Goal: Ask a question: Seek information or help from site administrators or community

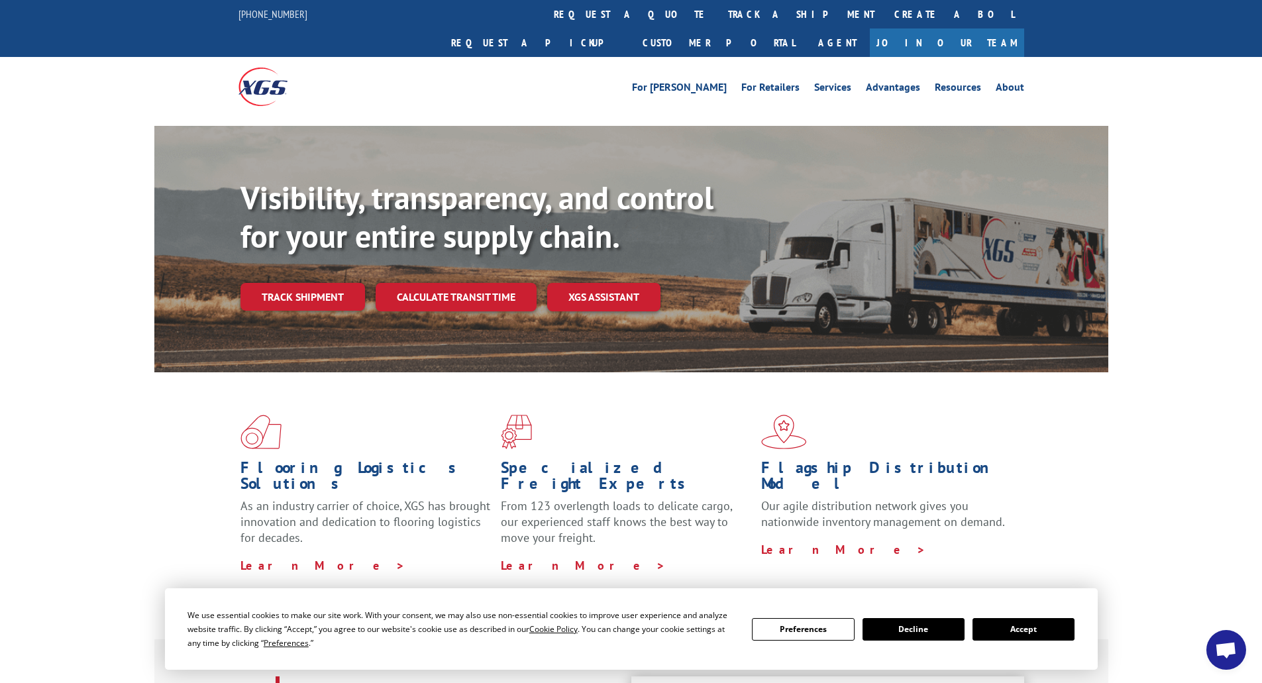
click at [718, 16] on link "track a shipment" at bounding box center [801, 14] width 166 height 28
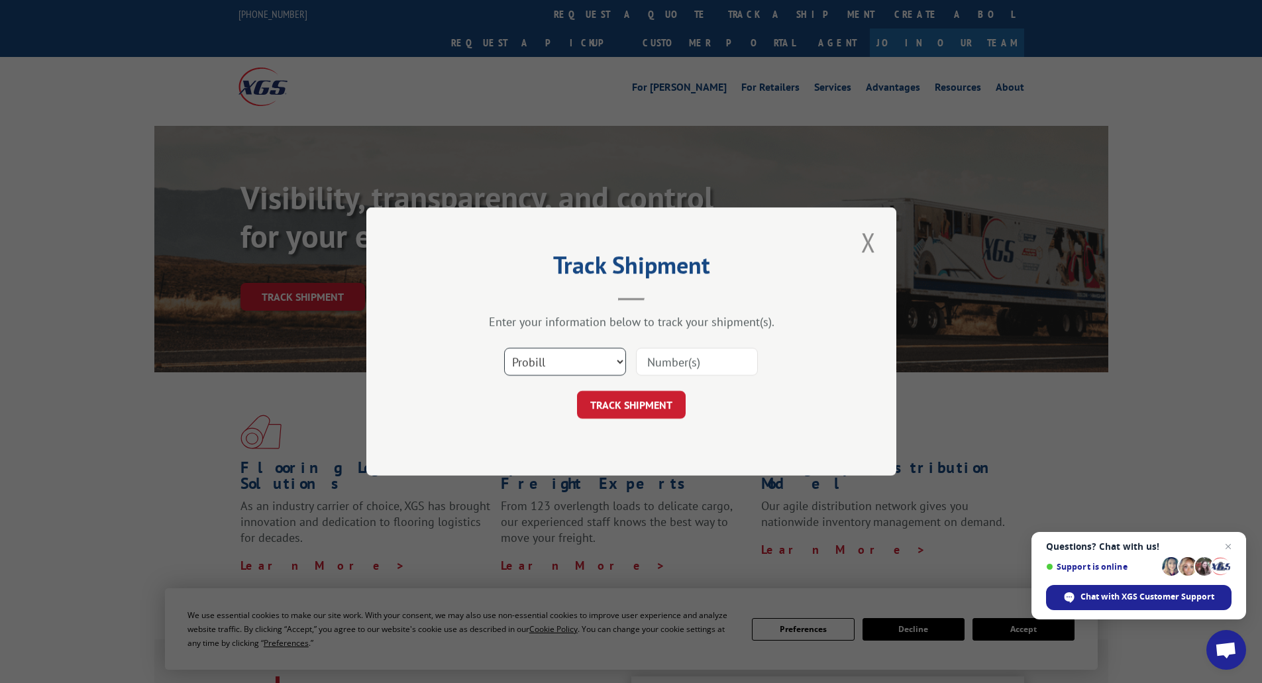
drag, startPoint x: 553, startPoint y: 348, endPoint x: 565, endPoint y: 362, distance: 18.3
click at [553, 348] on select "Select category... Probill BOL PO" at bounding box center [565, 362] width 122 height 28
click at [707, 366] on input at bounding box center [697, 362] width 122 height 28
paste input "FPX00318689"
type input "FPX00318689"
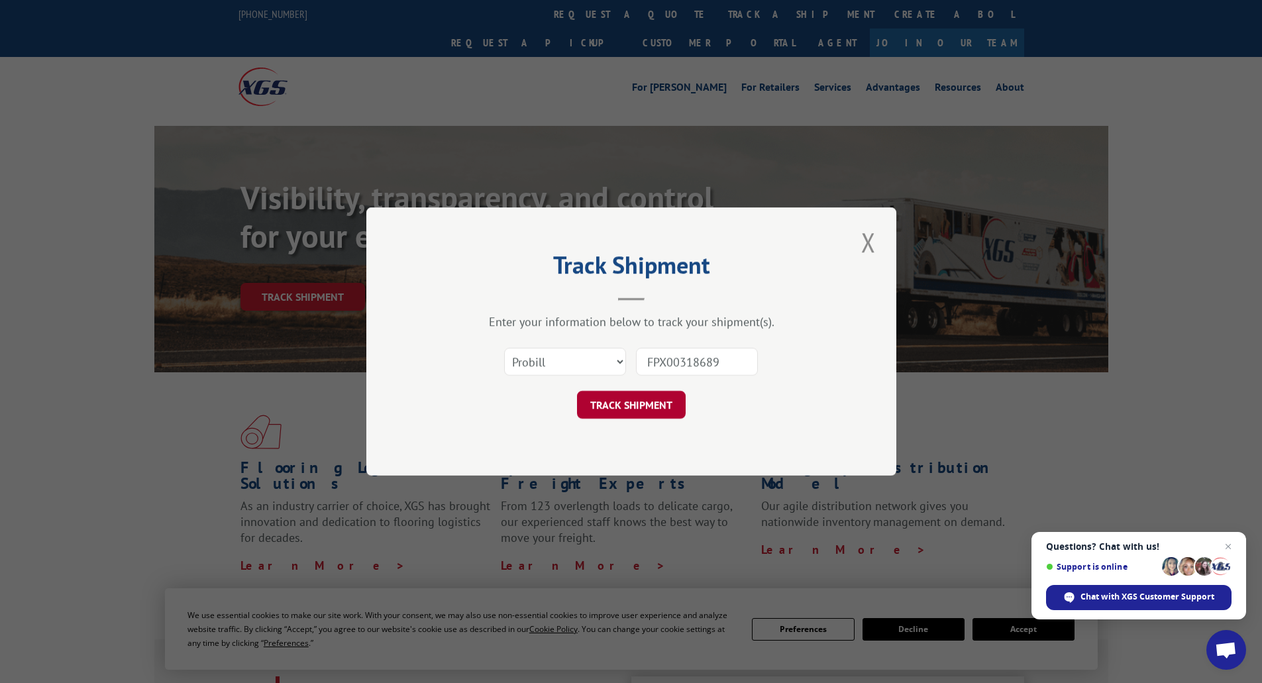
click at [645, 398] on button "TRACK SHIPMENT" at bounding box center [631, 405] width 109 height 28
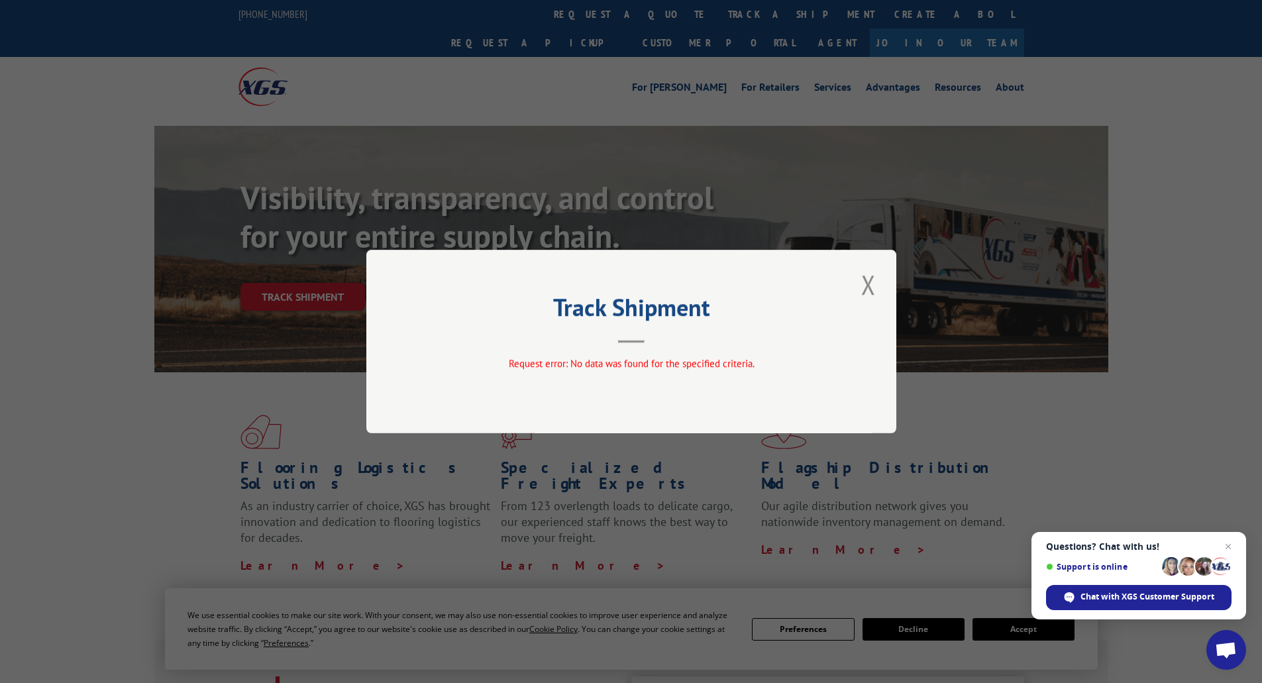
click at [645, 334] on header "Track Shipment" at bounding box center [631, 320] width 397 height 45
click at [867, 287] on button "Close modal" at bounding box center [868, 284] width 23 height 36
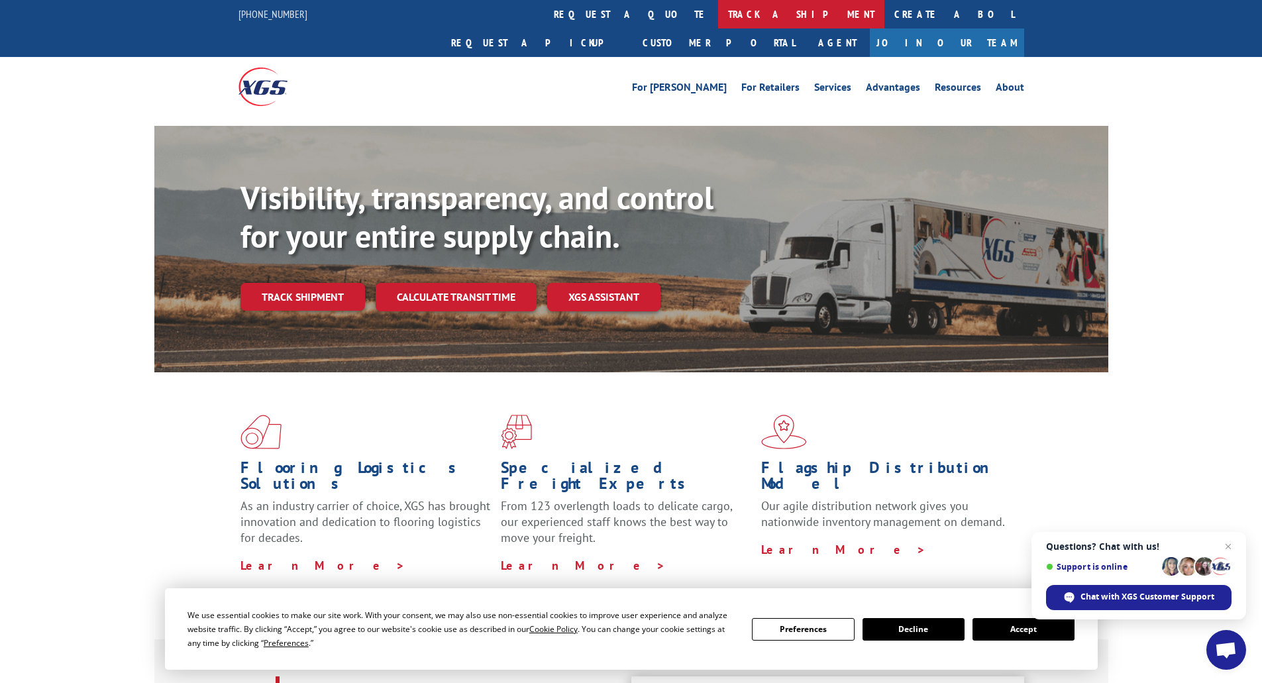
click at [718, 18] on link "track a shipment" at bounding box center [801, 14] width 166 height 28
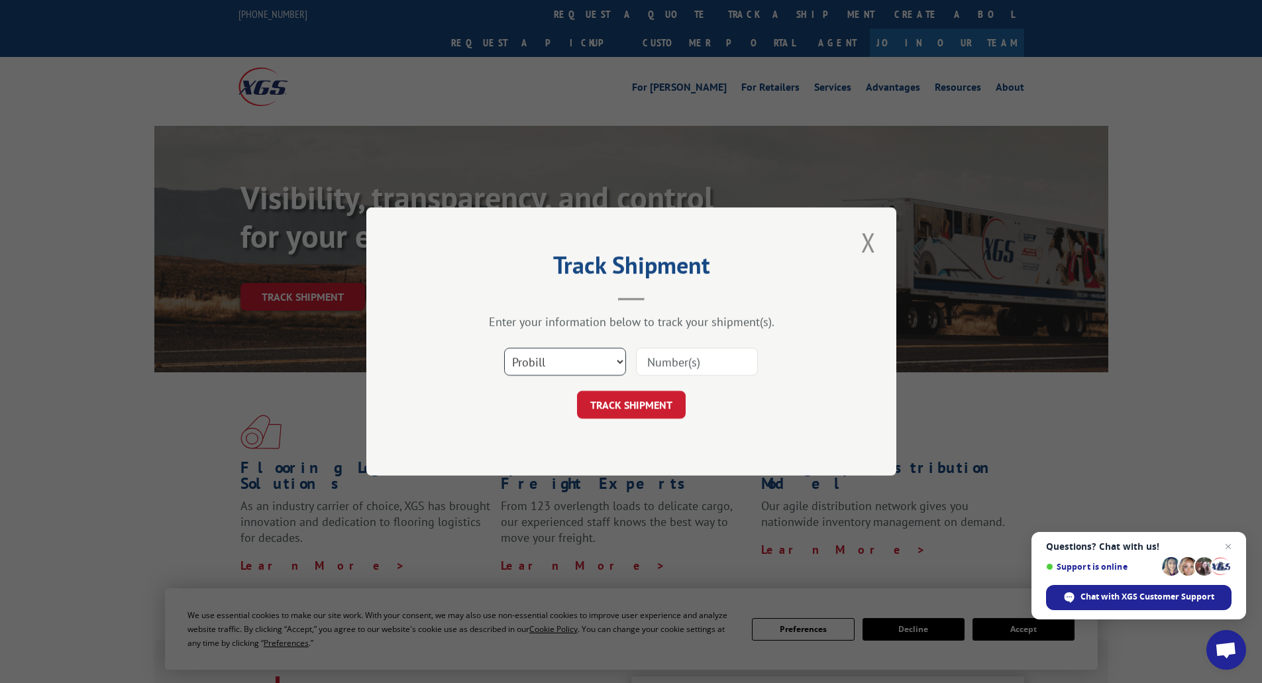
click at [580, 357] on select "Select category... Probill BOL PO" at bounding box center [565, 362] width 122 height 28
select select "bol"
click at [504, 348] on select "Select category... Probill BOL PO" at bounding box center [565, 362] width 122 height 28
click at [705, 362] on input at bounding box center [697, 362] width 122 height 28
paste input "FPX00318689"
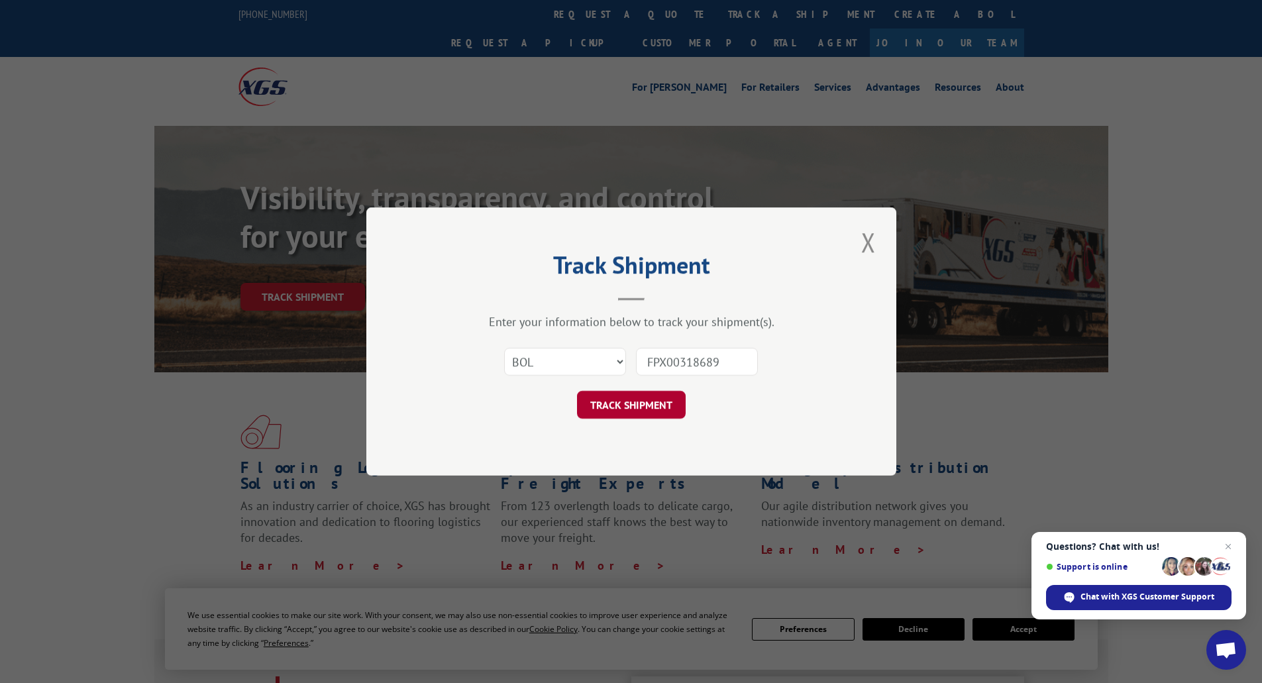
type input "FPX00318689"
click at [617, 402] on button "TRACK SHIPMENT" at bounding box center [631, 405] width 109 height 28
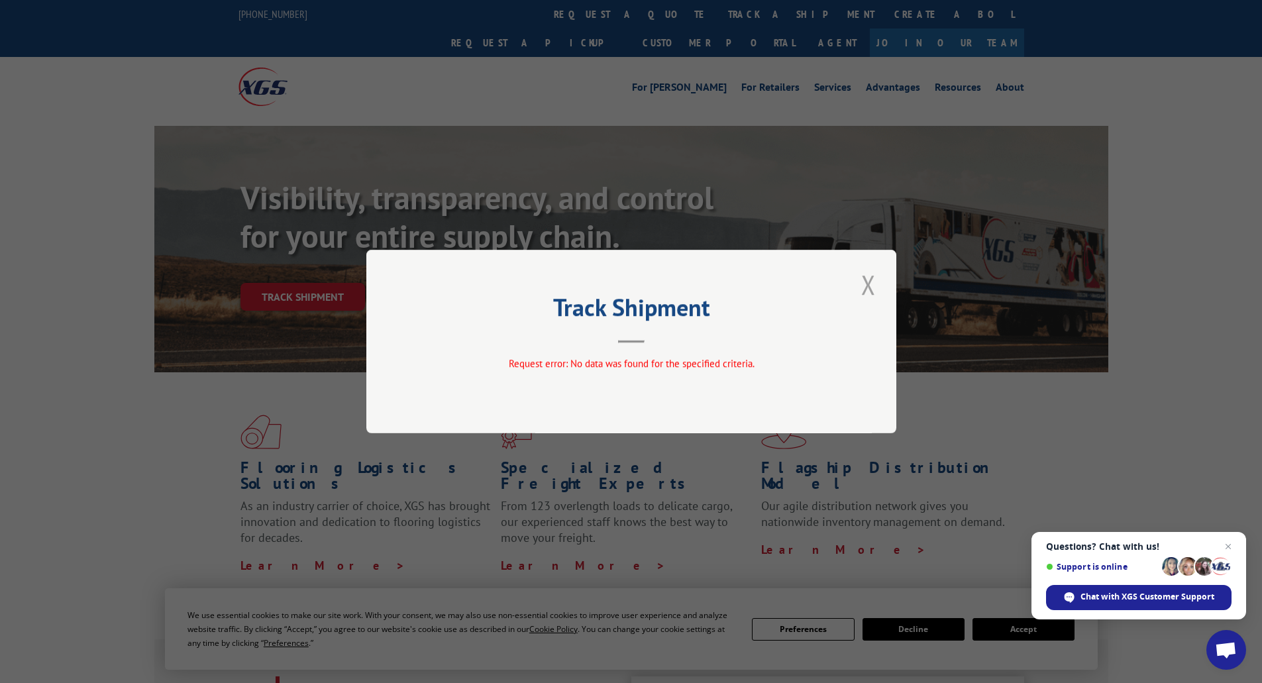
click at [872, 284] on button "Close modal" at bounding box center [868, 284] width 23 height 36
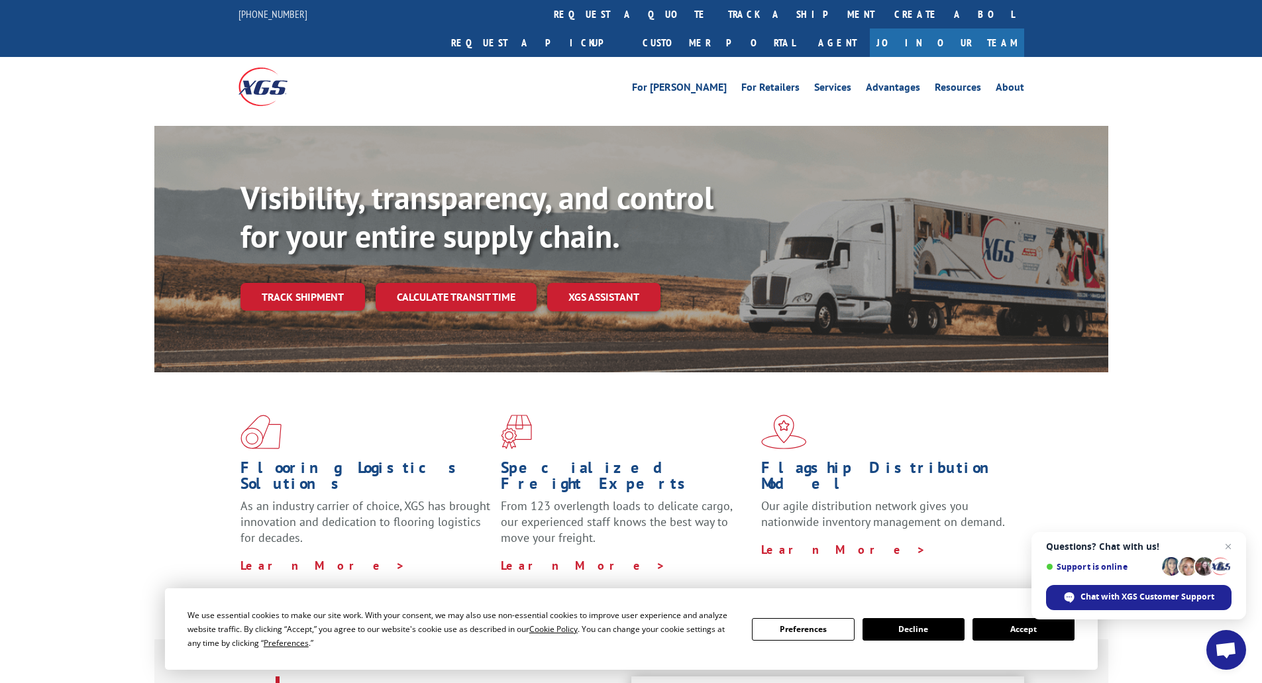
click at [718, 20] on link "track a shipment" at bounding box center [801, 14] width 166 height 28
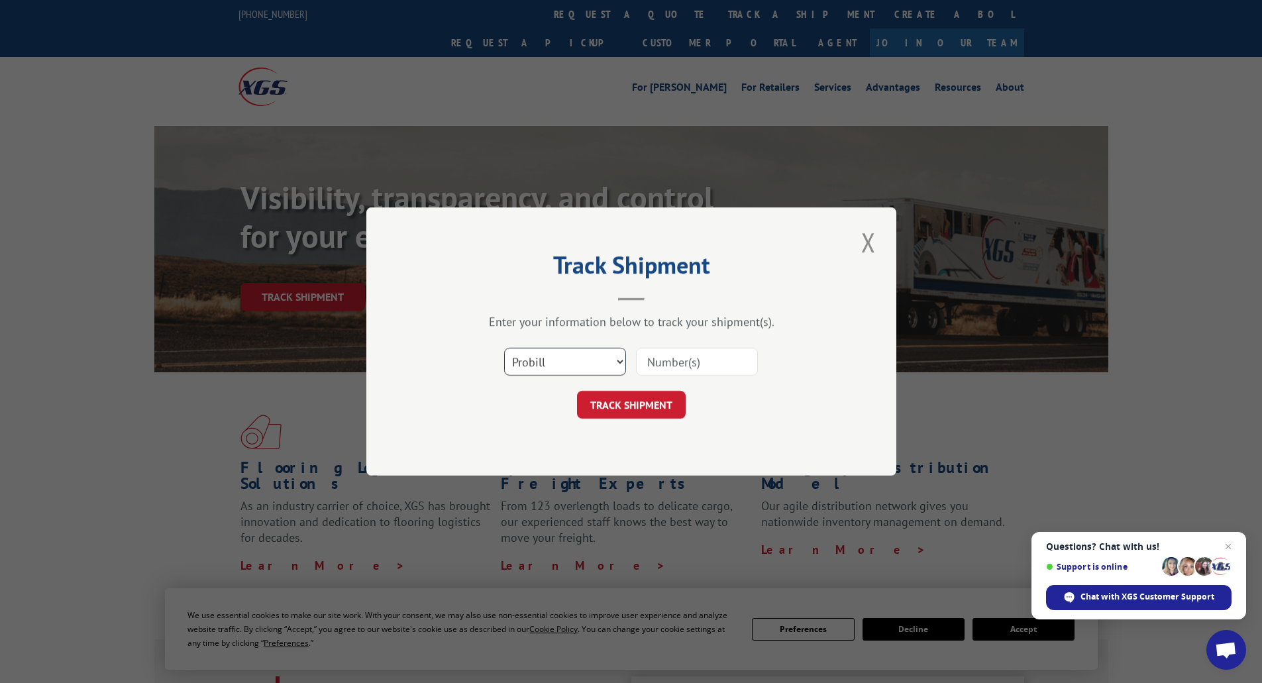
click at [526, 368] on select "Select category... Probill BOL PO" at bounding box center [565, 362] width 122 height 28
select select "po"
click at [504, 348] on select "Select category... Probill BOL PO" at bounding box center [565, 362] width 122 height 28
click at [700, 359] on input at bounding box center [697, 362] width 122 height 28
type input "1213027"
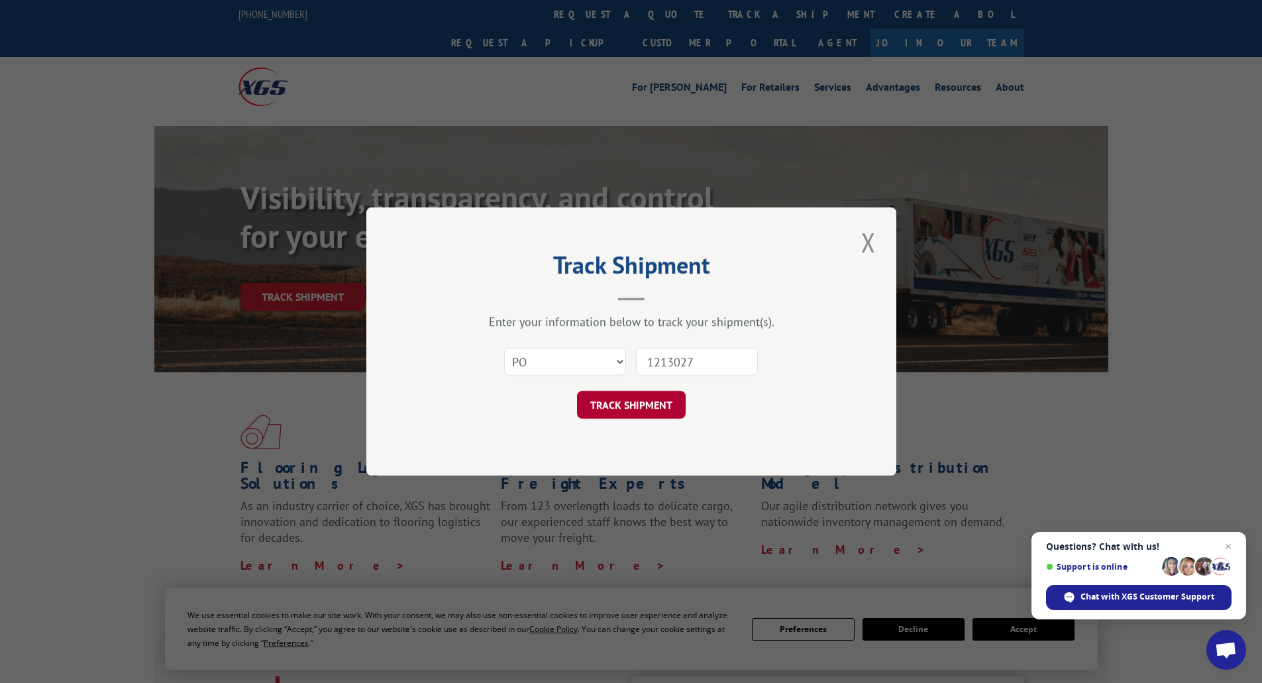
click at [666, 405] on button "TRACK SHIPMENT" at bounding box center [631, 405] width 109 height 28
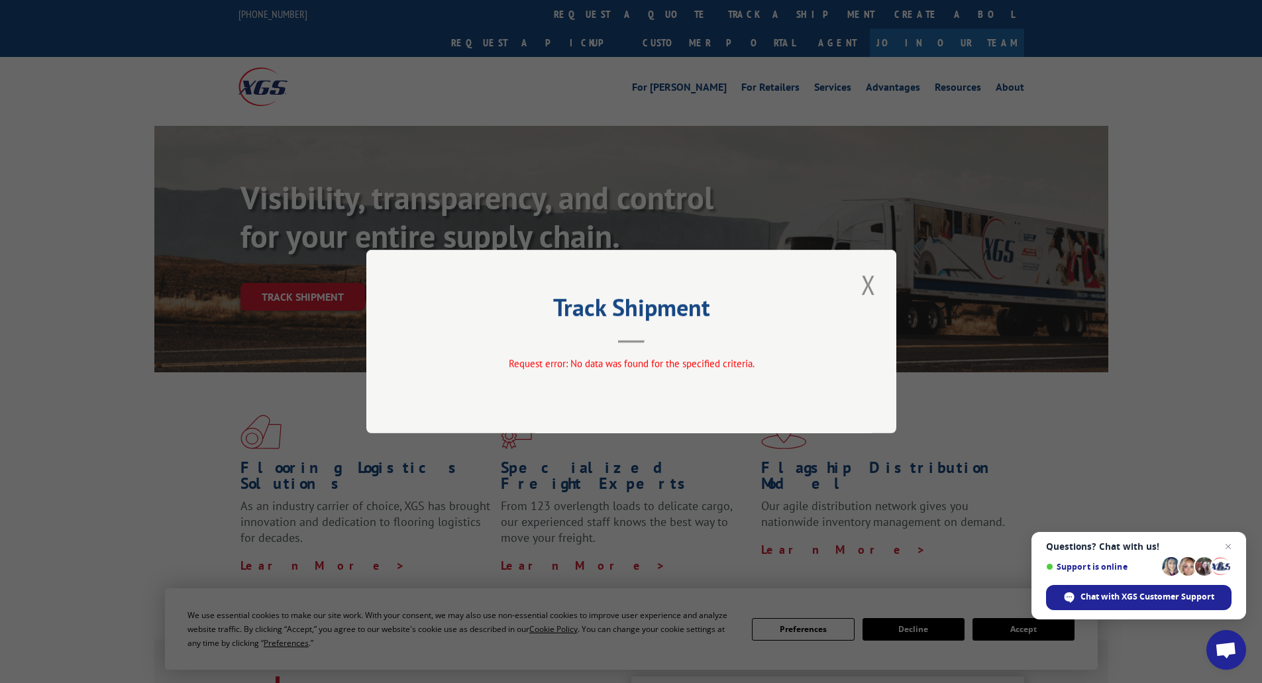
click at [880, 278] on div "Track Shipment Request error: No data was found for the specified criteria." at bounding box center [631, 342] width 530 height 184
click at [867, 288] on button "Close modal" at bounding box center [868, 284] width 23 height 36
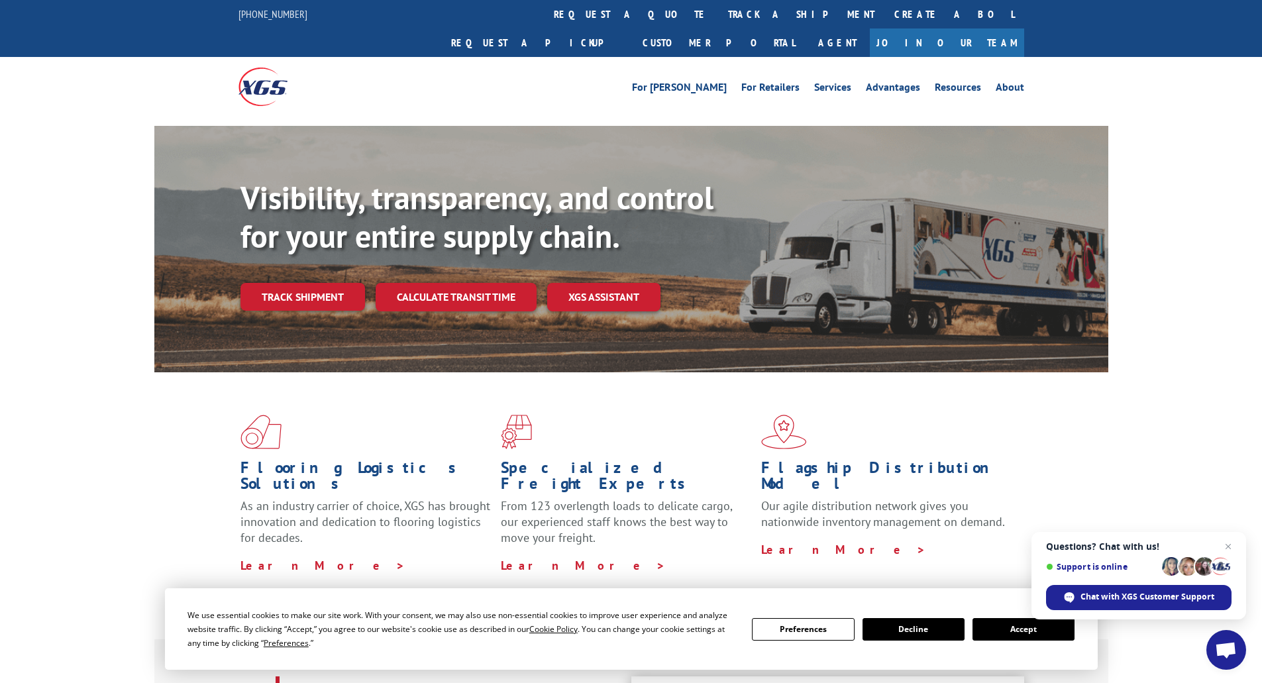
click at [1226, 647] on span "Open chat" at bounding box center [1226, 651] width 22 height 19
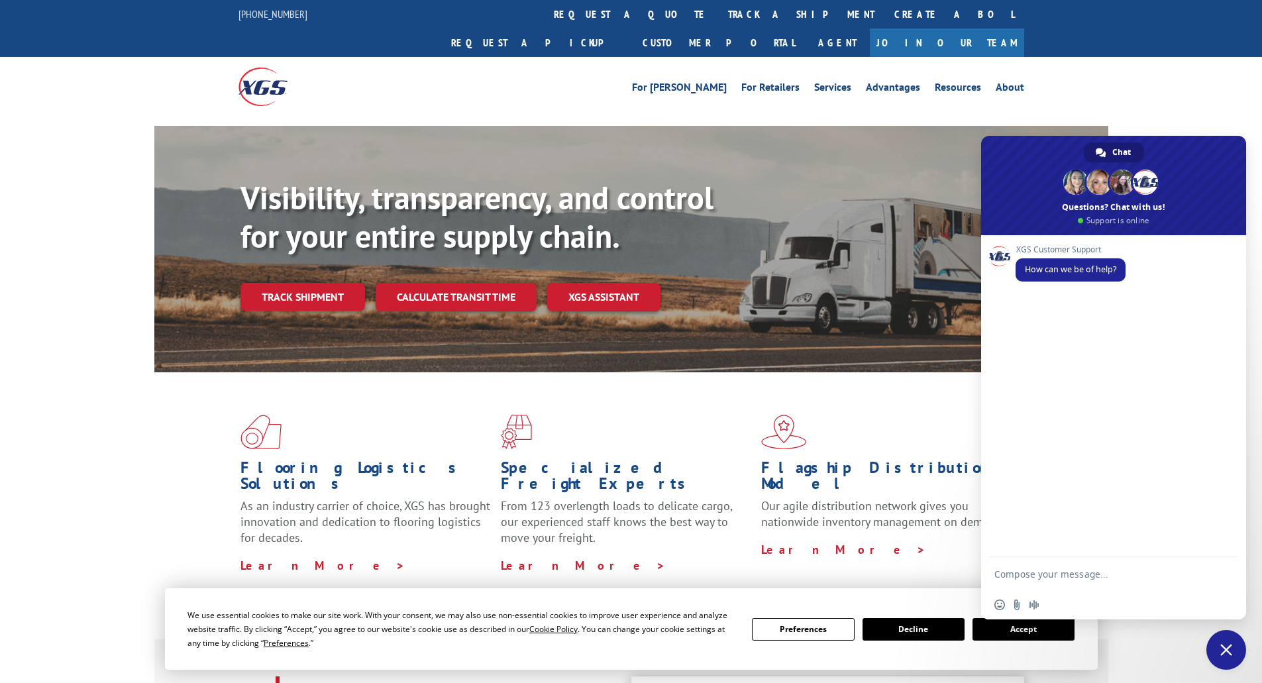
click at [1032, 576] on textarea "Compose your message..." at bounding box center [1100, 573] width 212 height 33
type textarea "t"
type textarea "g"
type textarea "Good morning, I am hoping to get help with a tracking number not coming up?"
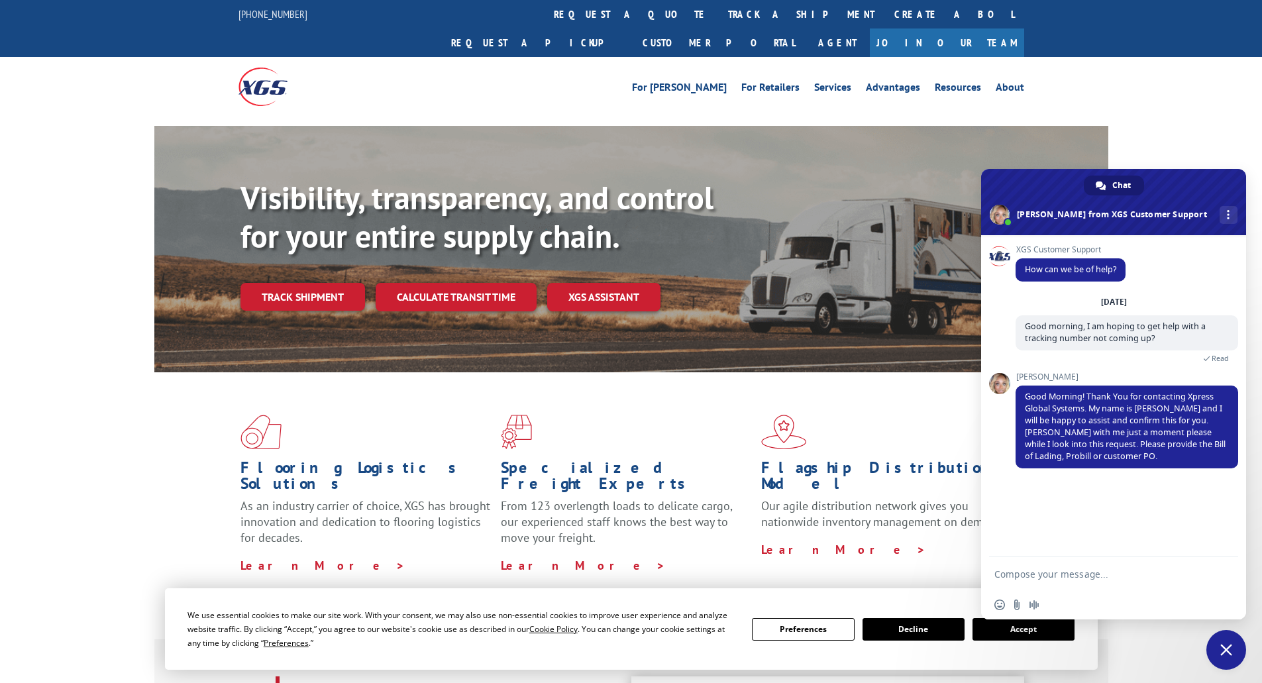
click at [1032, 584] on textarea "Compose your message..." at bounding box center [1100, 573] width 212 height 33
paste textarea "FPX00318689"
type textarea "Hi [PERSON_NAME], the tracking number I am being provided is FPX00318689."
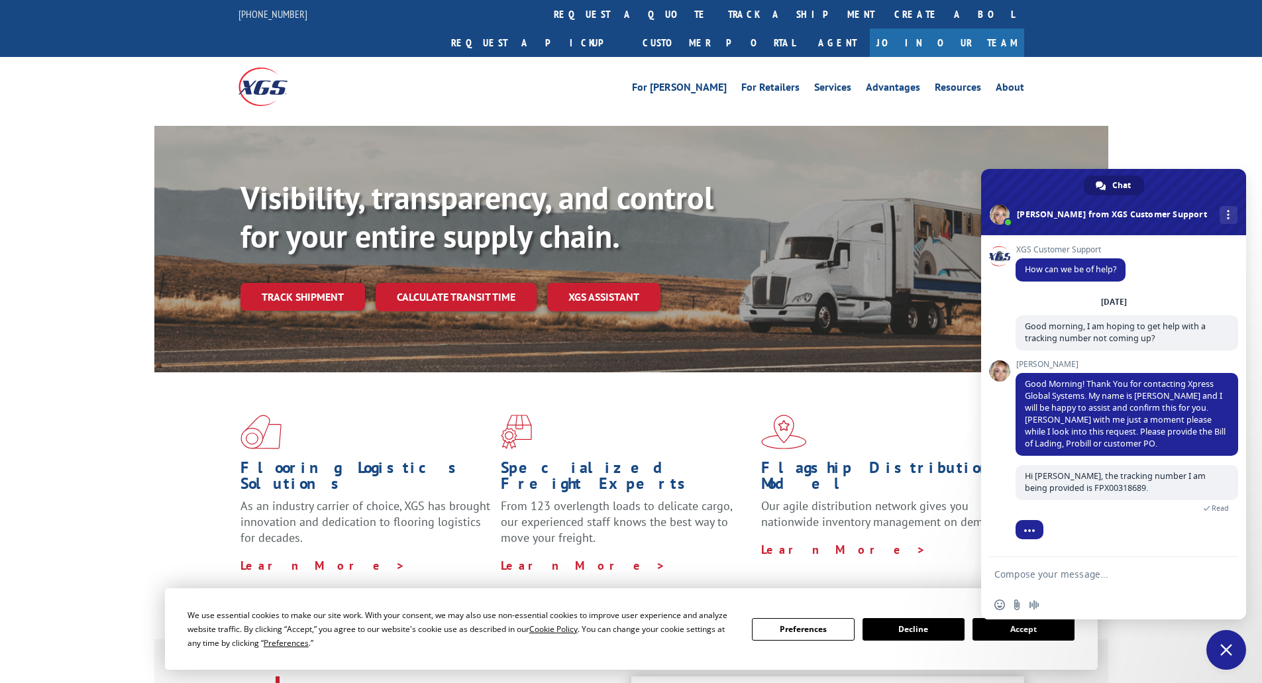
click at [1016, 579] on textarea "Compose your message..." at bounding box center [1100, 573] width 212 height 33
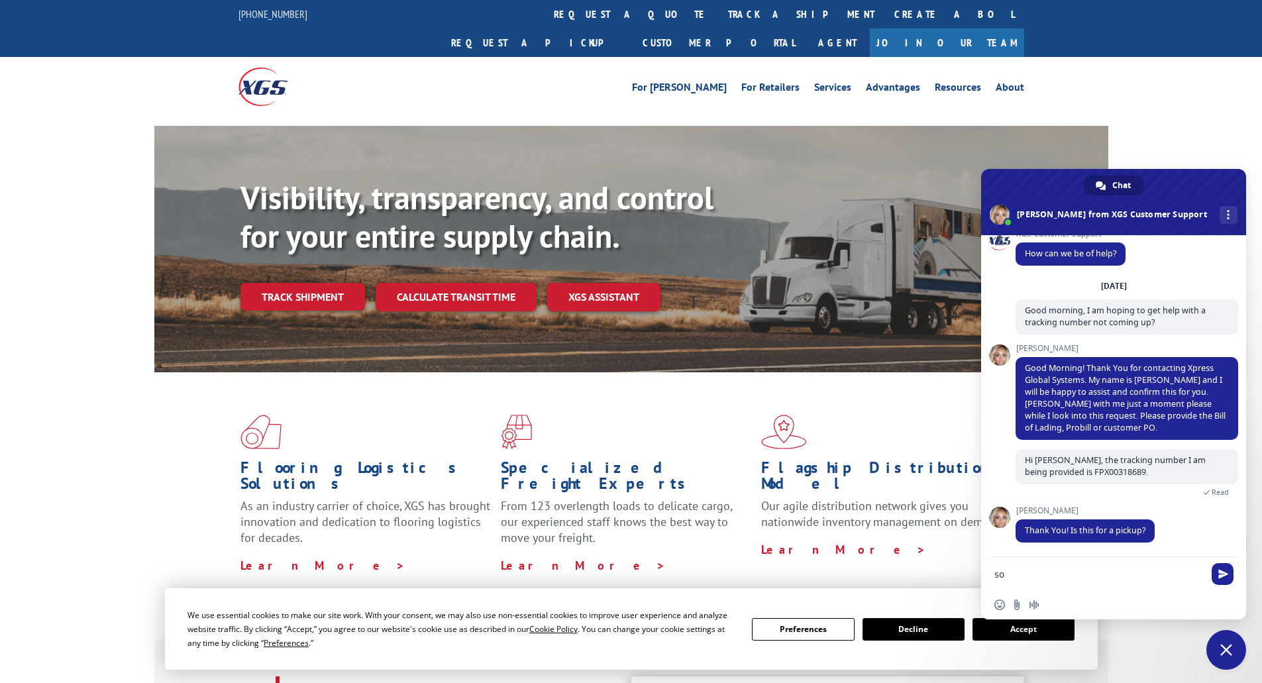
type textarea "s"
click at [1099, 572] on textarea "Sorry, that is the BOL" at bounding box center [1100, 573] width 212 height 33
type textarea "Sorry, that is the BOL. I am not sure, that was provided to me by the shipper"
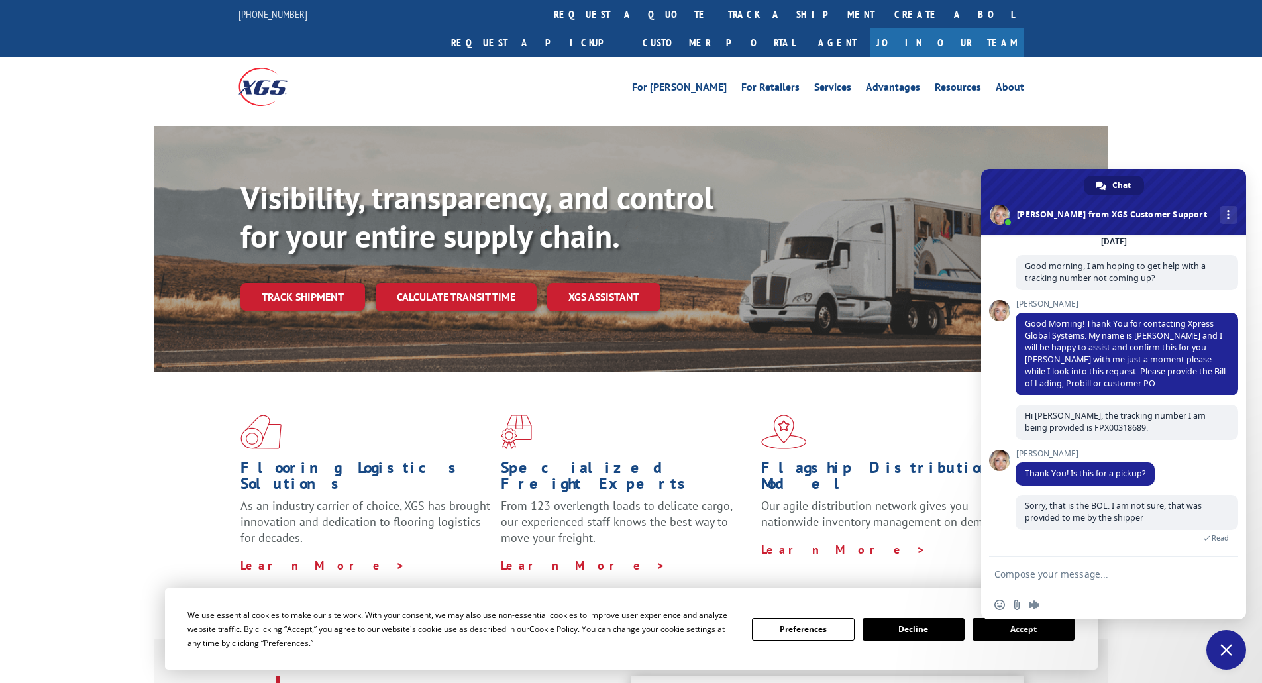
scroll to position [87, 0]
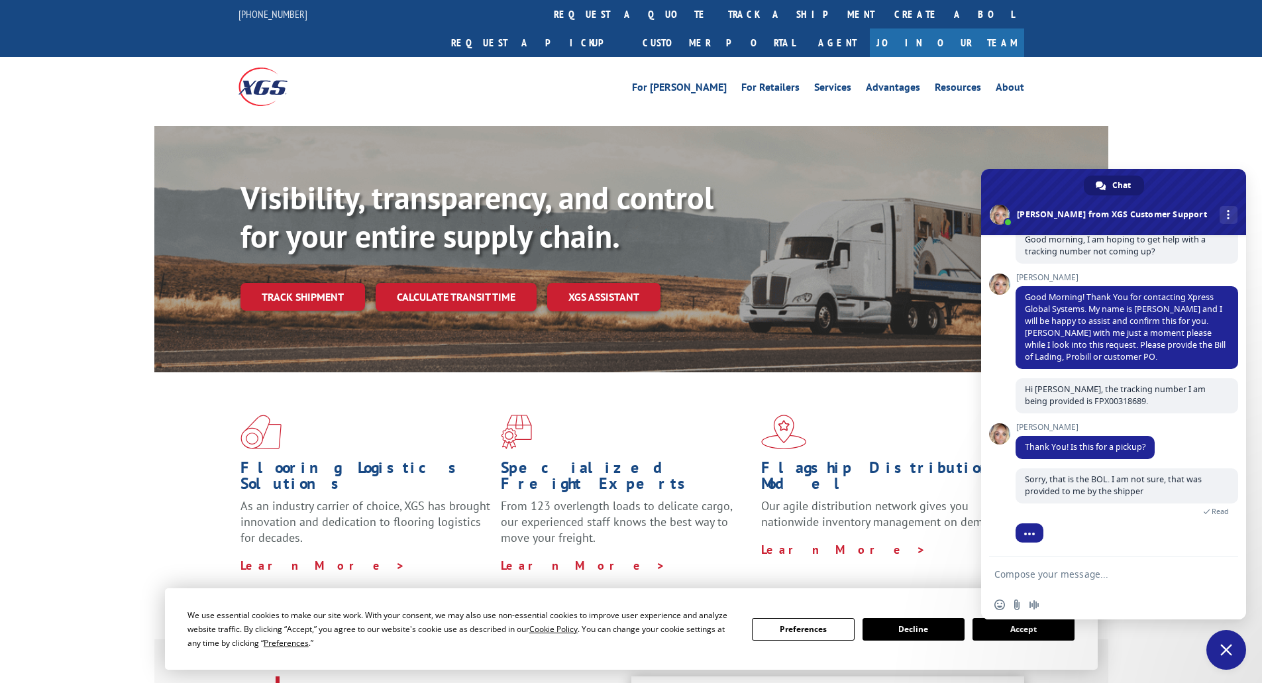
click at [1111, 576] on textarea "Compose your message..." at bounding box center [1100, 573] width 212 height 33
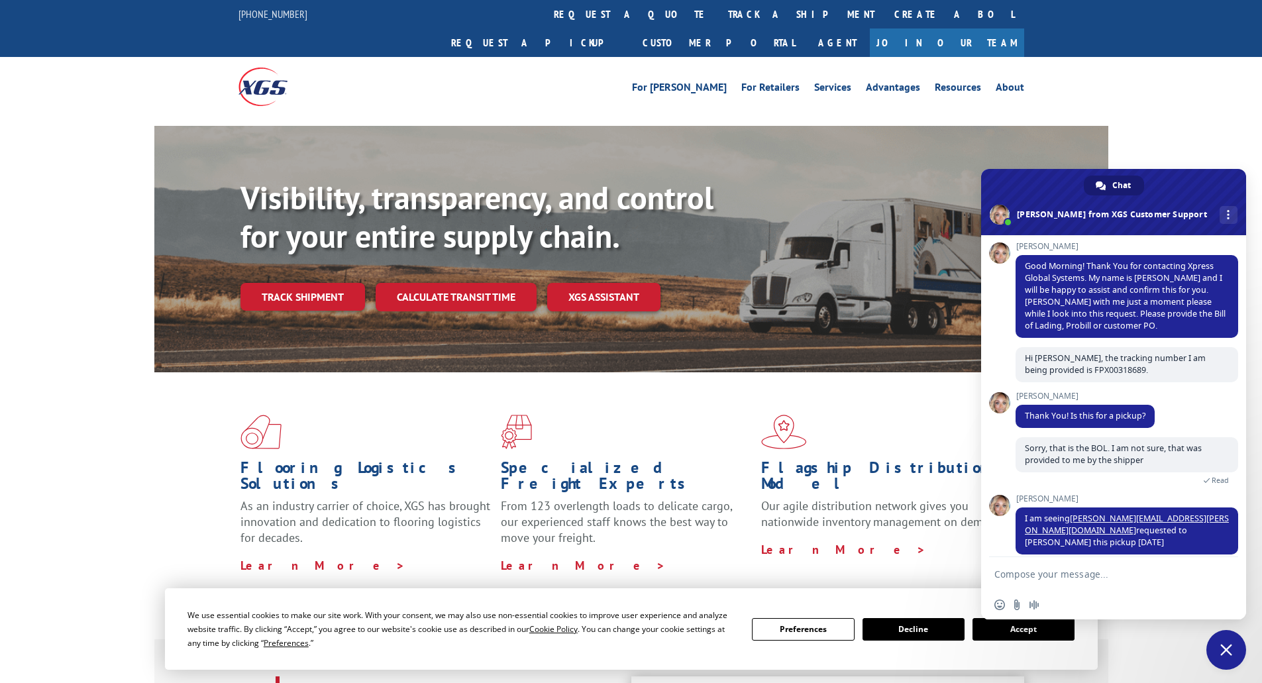
click at [1111, 576] on textarea "Compose your message..." at bounding box center [1100, 573] width 212 height 33
drag, startPoint x: 1078, startPoint y: 575, endPoint x: 1098, endPoint y: 575, distance: 19.9
click at [1078, 575] on textarea "Compose your message..." at bounding box center [1100, 573] width 212 height 33
click at [1083, 571] on textarea "Compose your message..." at bounding box center [1100, 573] width 212 height 33
type textarea "okay thank you"
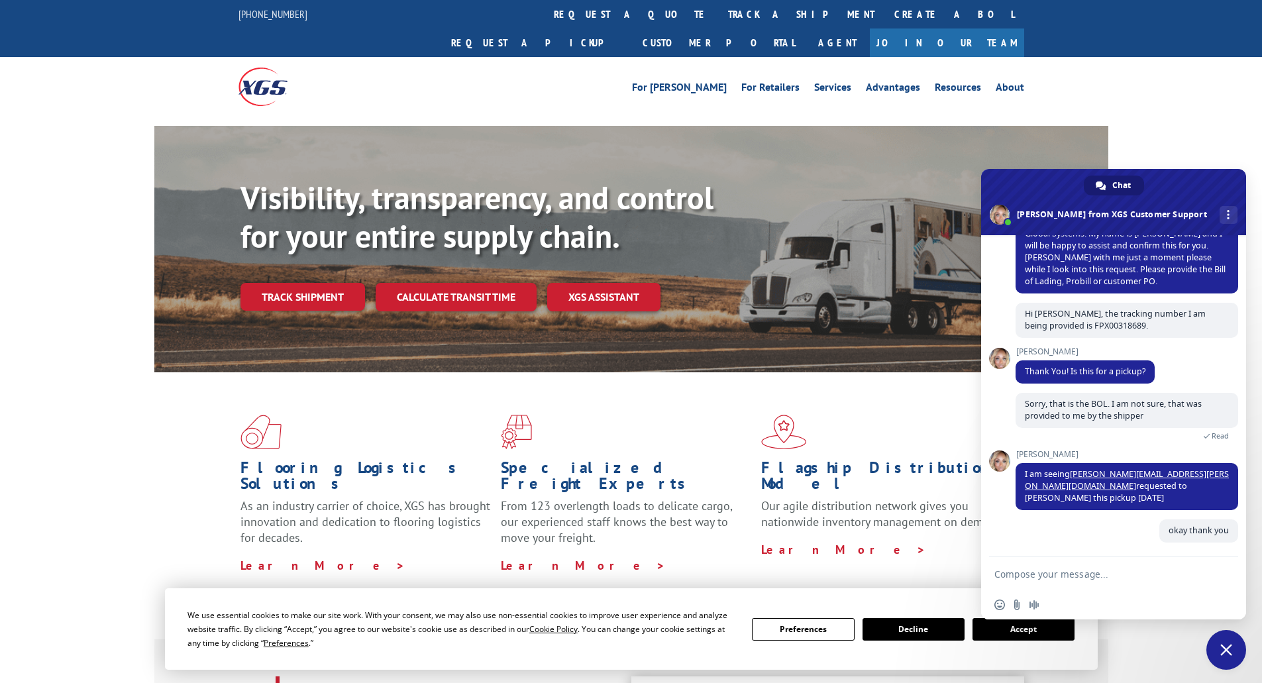
scroll to position [150, 0]
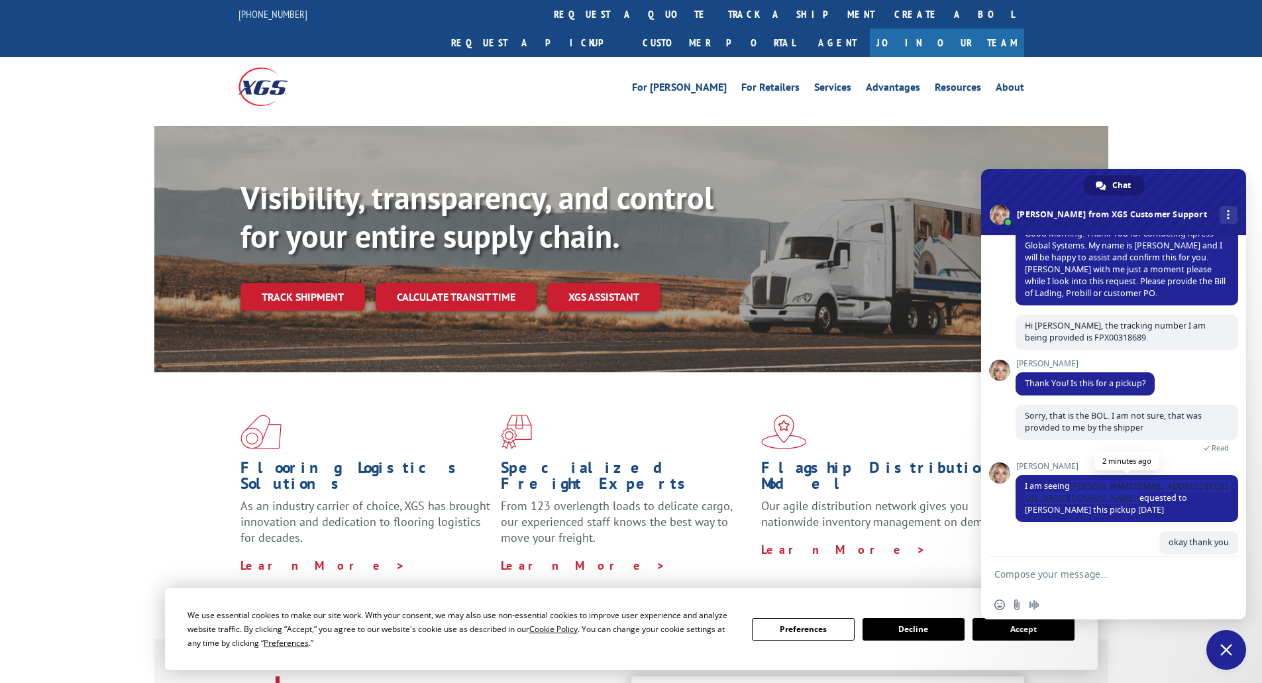
drag, startPoint x: 1193, startPoint y: 485, endPoint x: 1072, endPoint y: 486, distance: 121.2
click at [1072, 486] on span "I am seeing [PERSON_NAME][EMAIL_ADDRESS][PERSON_NAME][DOMAIN_NAME] requested to…" at bounding box center [1127, 497] width 204 height 35
copy span "[PERSON_NAME][EMAIL_ADDRESS][PERSON_NAME][DOMAIN_NAME]"
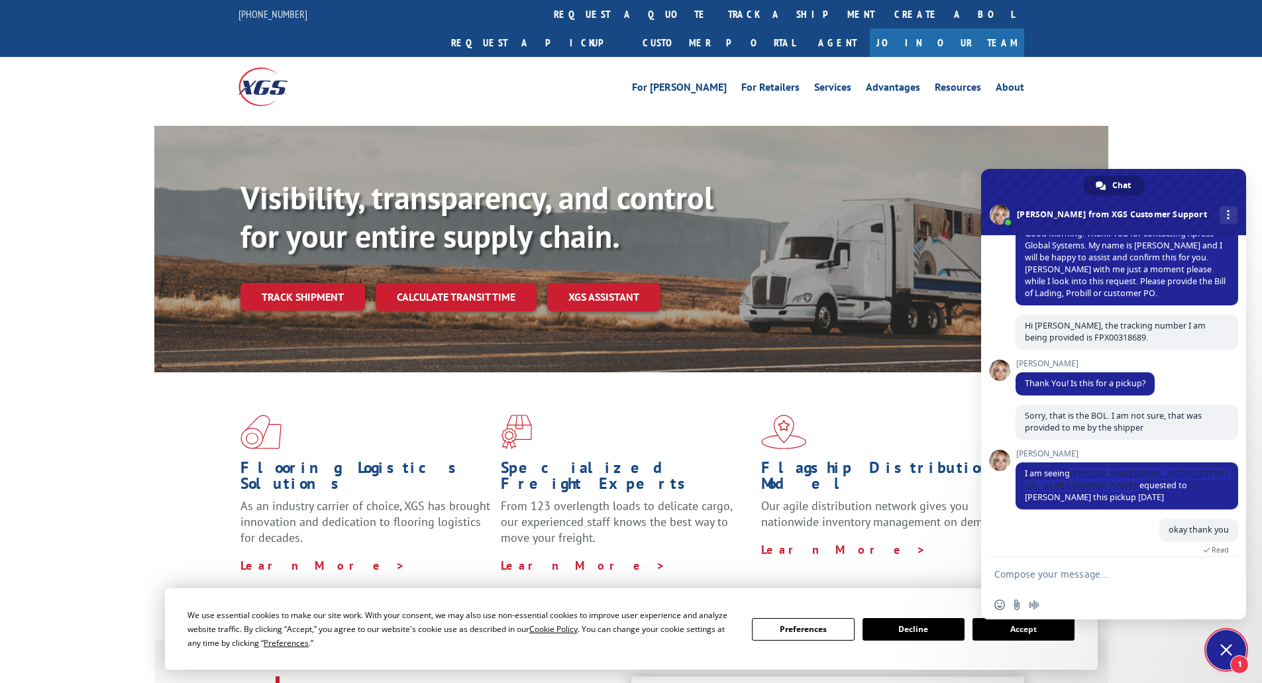
scroll to position [284, 0]
